Goal: Information Seeking & Learning: Learn about a topic

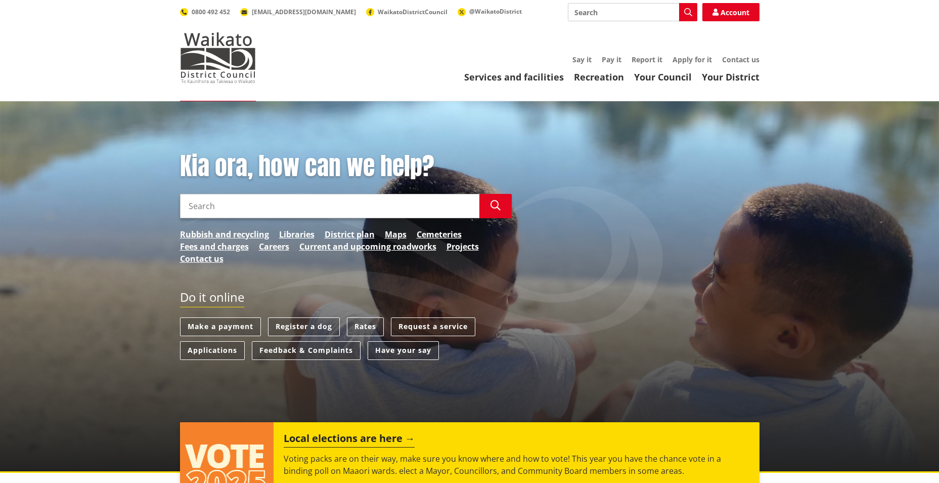
click at [671, 84] on header "Toggle search Toggle navigation Services and facilities Recreation Your Council…" at bounding box center [469, 50] width 939 height 101
click at [674, 75] on link "Your Council" at bounding box center [663, 77] width 58 height 12
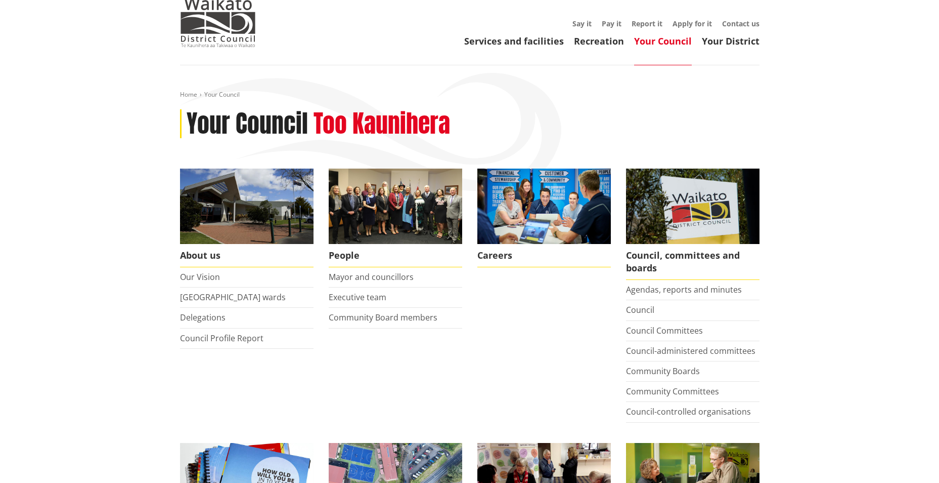
scroll to position [101, 0]
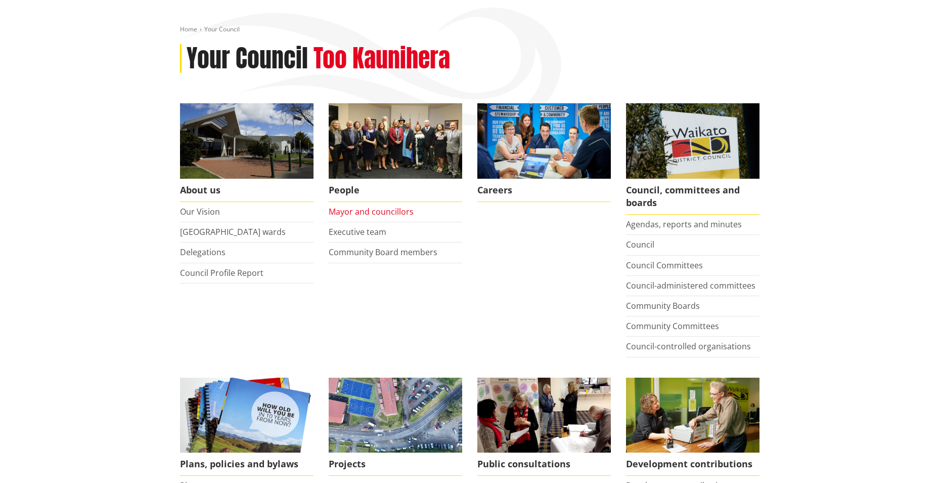
click at [358, 209] on link "Mayor and councillors" at bounding box center [371, 211] width 85 height 11
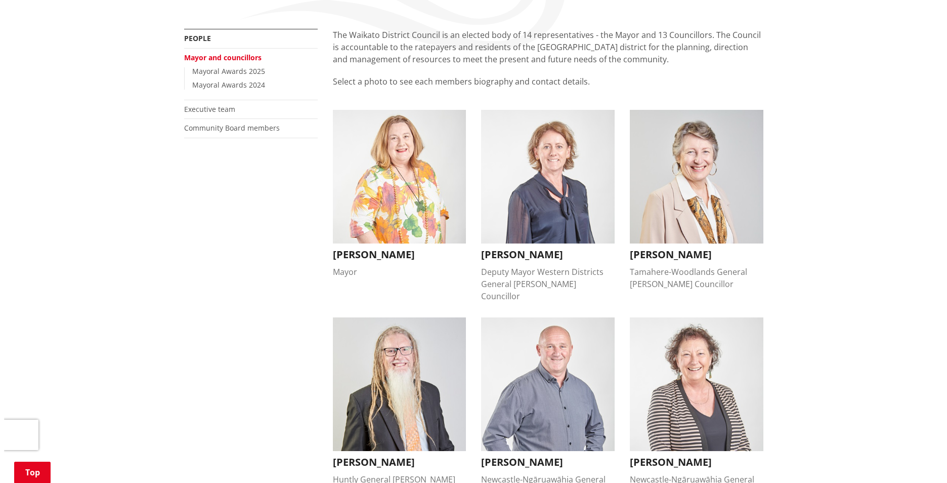
scroll to position [202, 0]
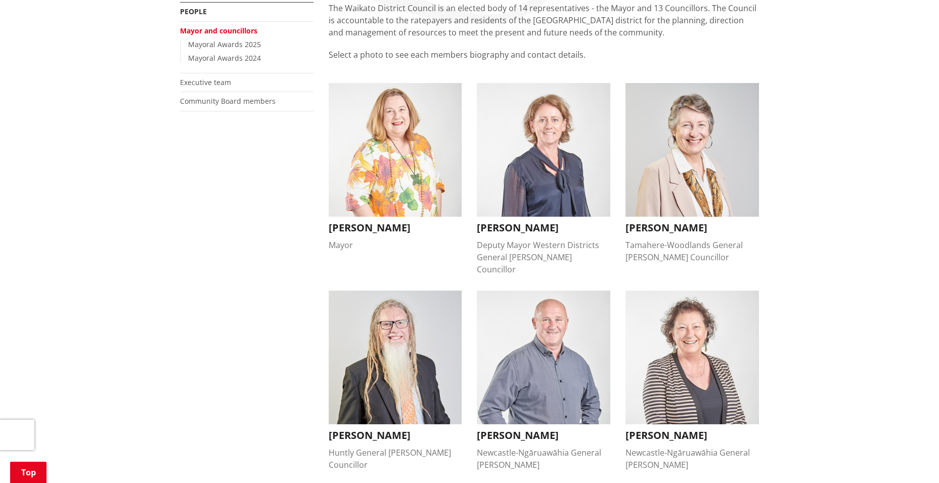
click at [441, 116] on img "button" at bounding box center [396, 150] width 134 height 134
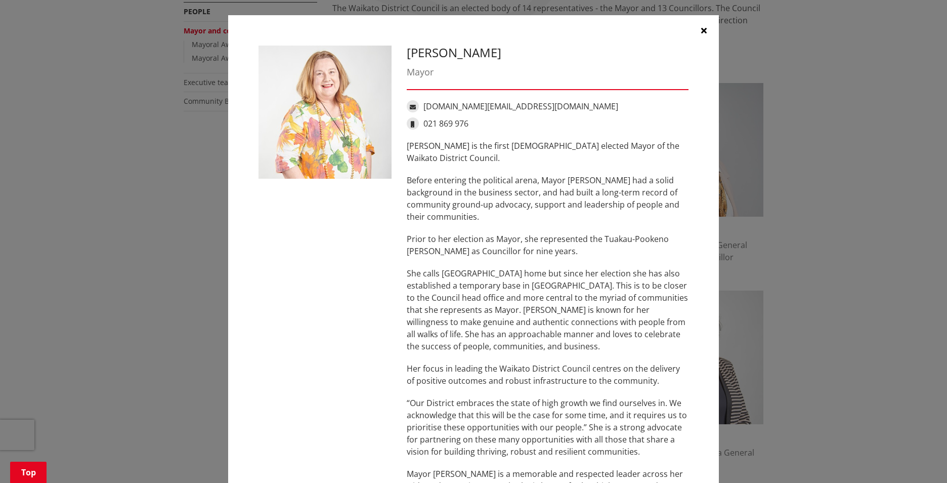
click at [469, 158] on p "Jacqui Church is the first female elected Mayor of the Waikato District Council." at bounding box center [548, 152] width 282 height 24
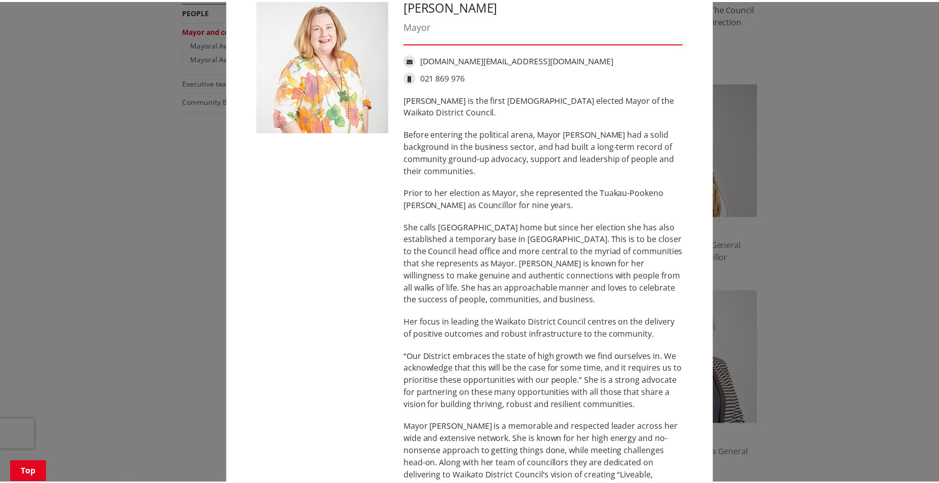
scroll to position [0, 0]
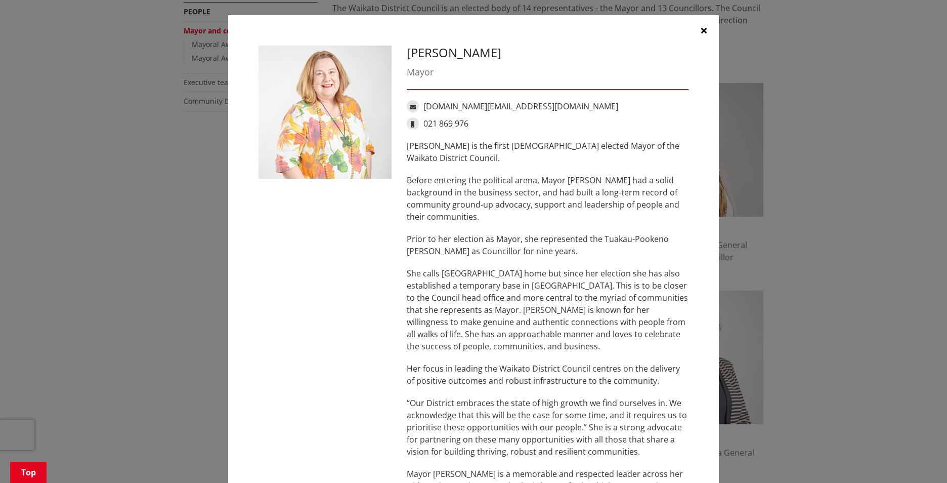
click at [702, 28] on icon "button" at bounding box center [704, 30] width 6 height 8
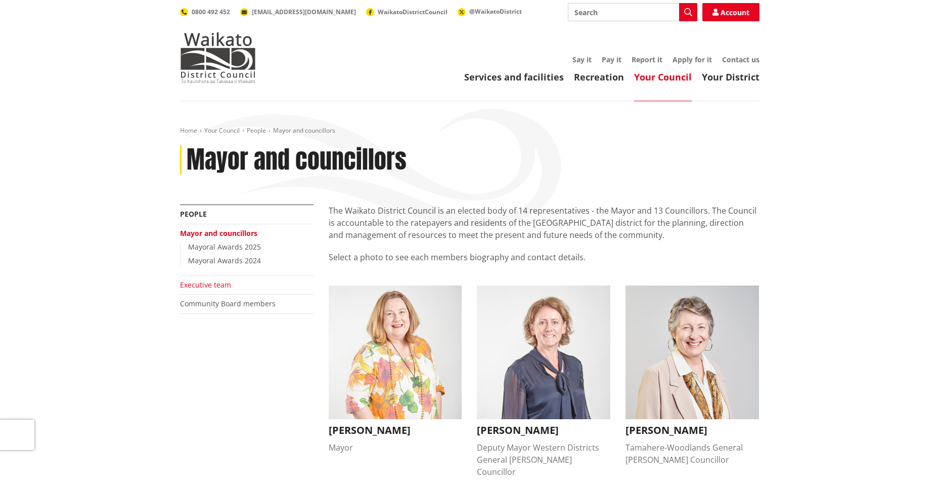
click at [209, 282] on link "Executive team" at bounding box center [205, 285] width 51 height 10
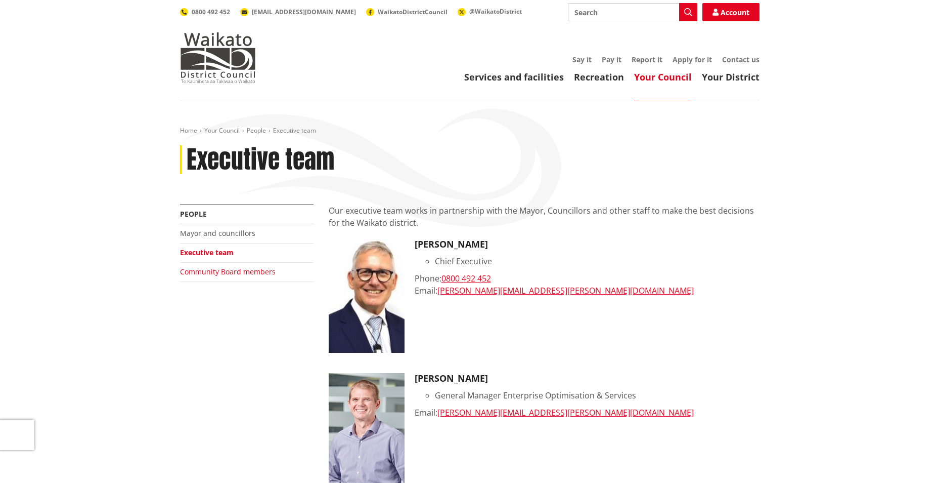
click at [226, 275] on link "Community Board members" at bounding box center [228, 272] width 96 height 10
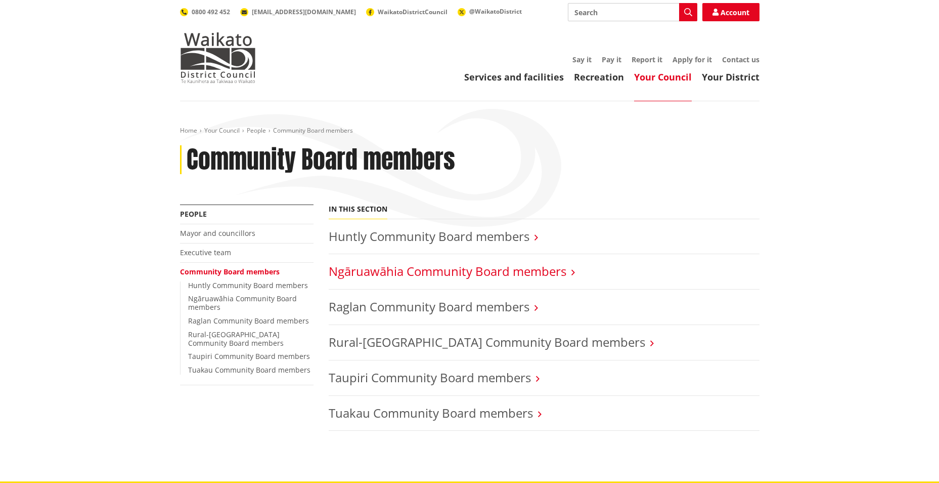
click at [382, 277] on link "Ngāruawāhia Community Board members" at bounding box center [448, 271] width 238 height 17
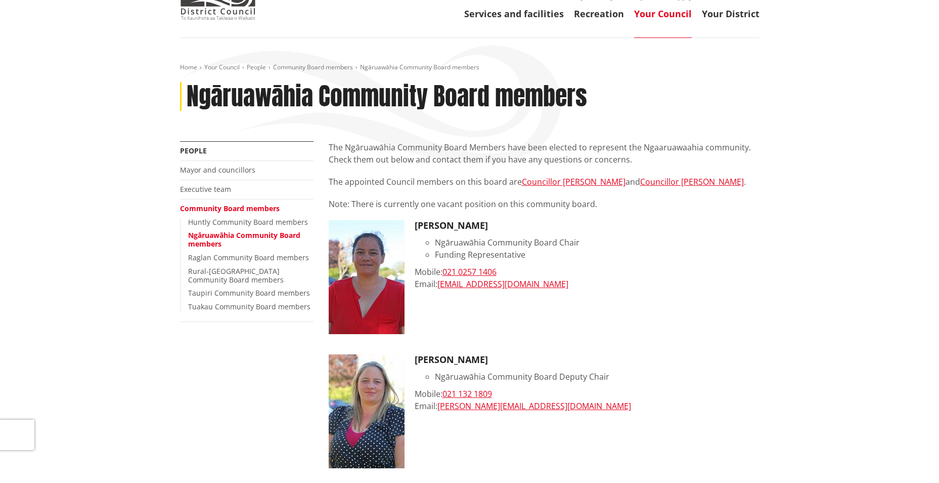
scroll to position [101, 0]
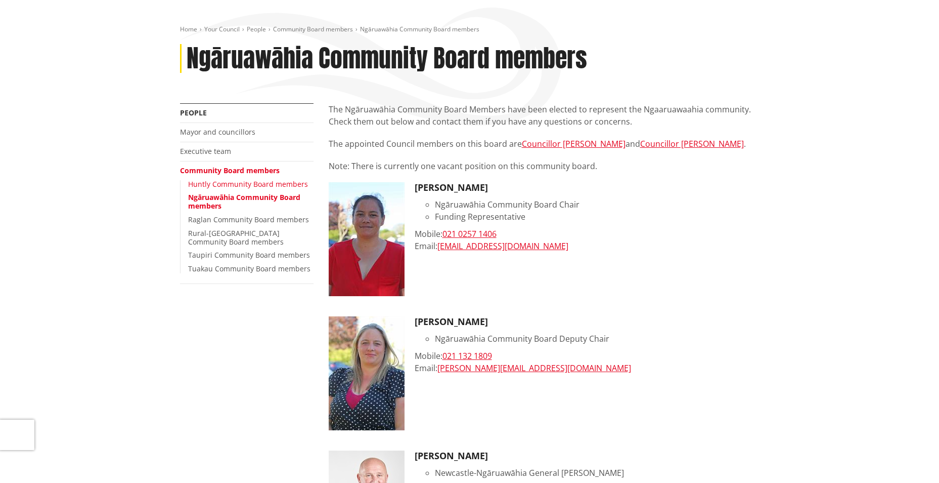
click at [260, 182] on link "Huntly Community Board members" at bounding box center [248, 184] width 120 height 10
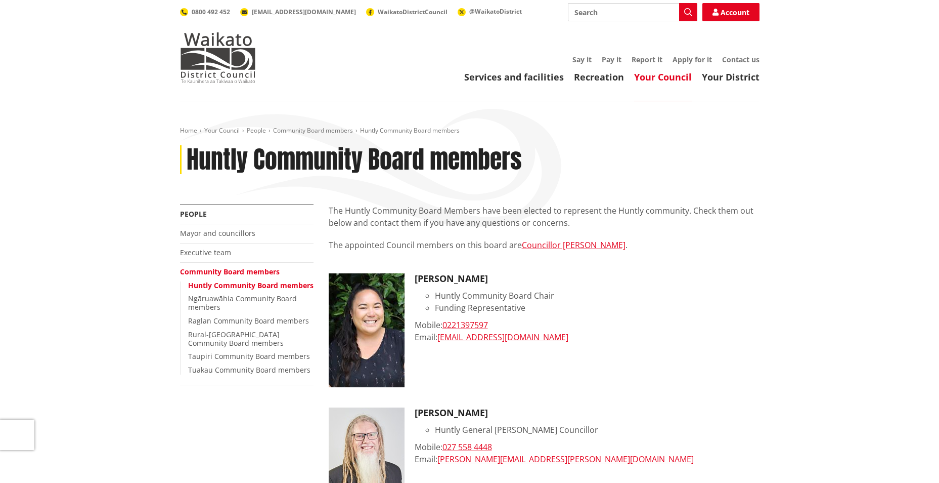
scroll to position [51, 0]
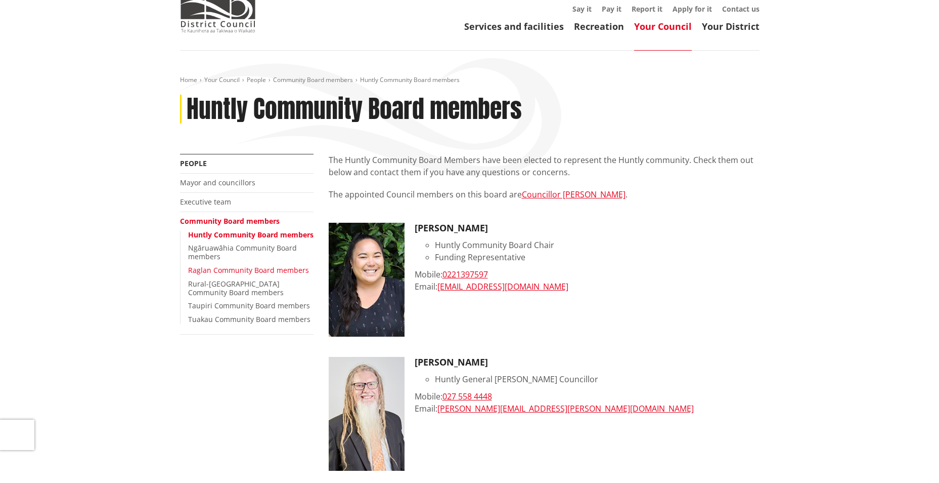
click at [224, 275] on link "Raglan Community Board members" at bounding box center [248, 270] width 121 height 10
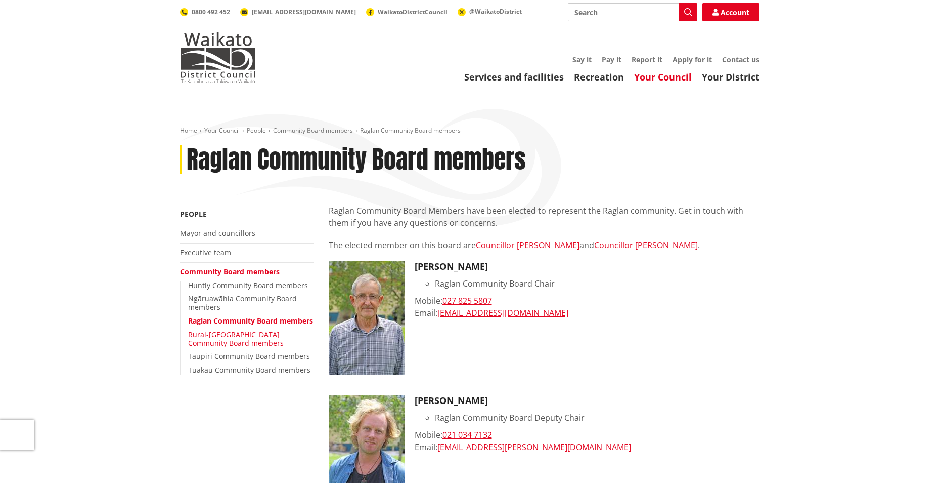
click at [217, 345] on link "Rural-[GEOGRAPHIC_DATA] Community Board members" at bounding box center [236, 338] width 96 height 18
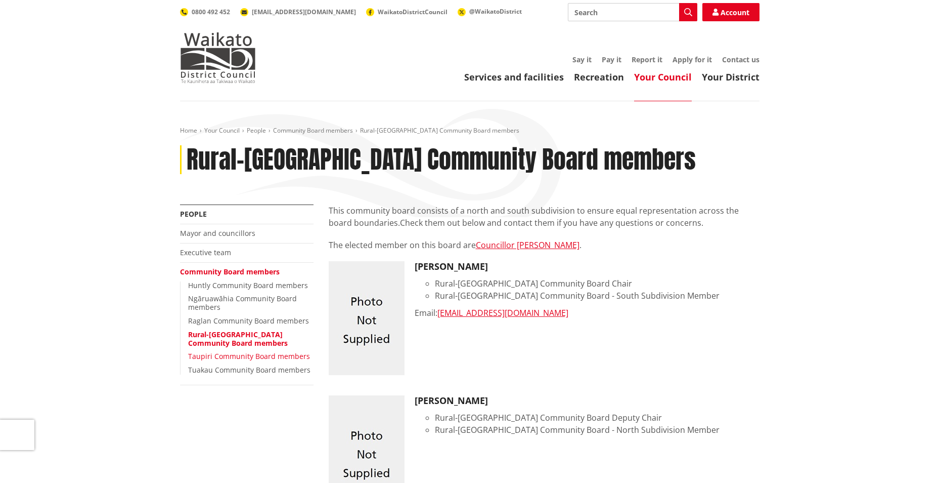
click at [233, 356] on link "Taupiri Community Board members" at bounding box center [249, 356] width 122 height 10
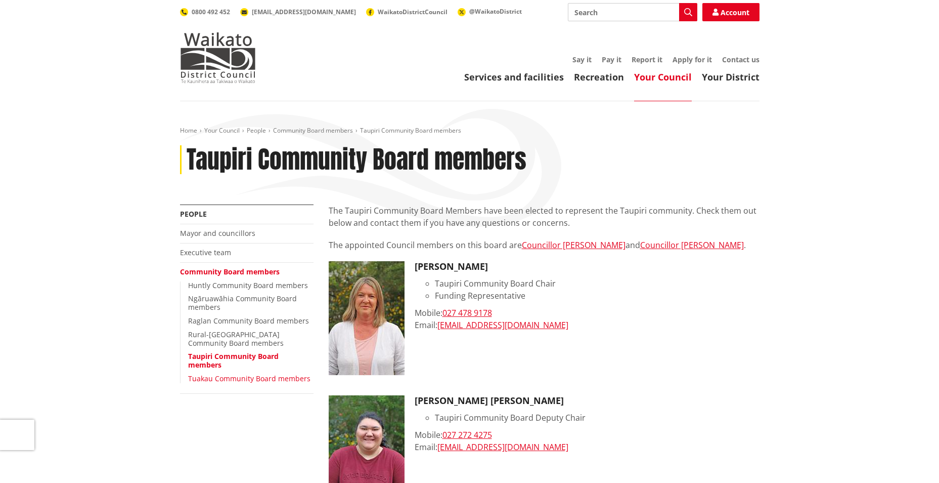
click at [233, 375] on link "Tuakau Community Board members" at bounding box center [249, 378] width 122 height 10
